Goal: Task Accomplishment & Management: Use online tool/utility

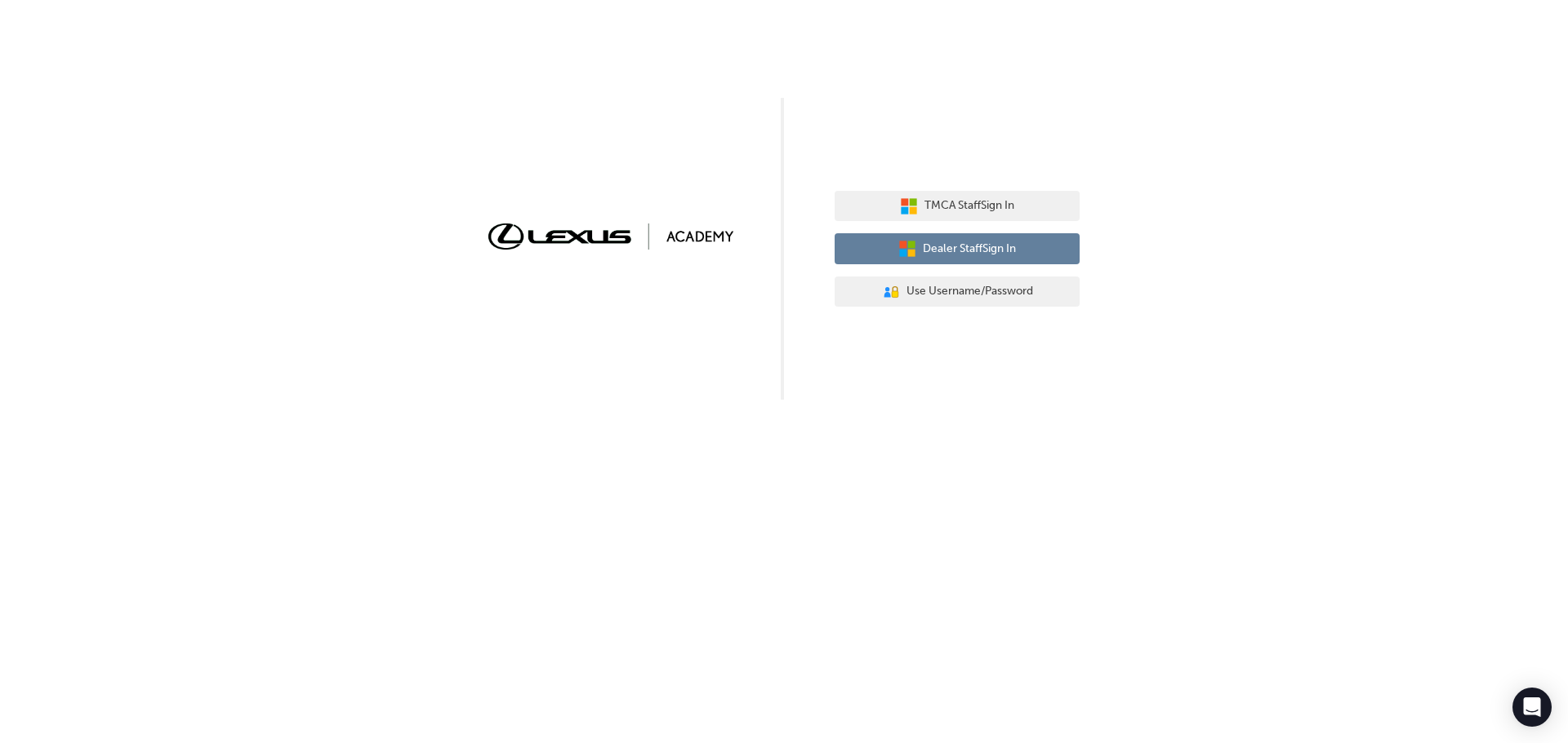
click at [979, 255] on span "Dealer Staff Sign In" at bounding box center [968, 249] width 93 height 18
